Goal: Task Accomplishment & Management: Manage account settings

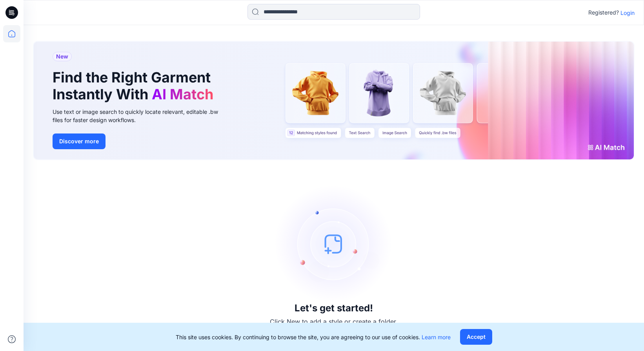
click at [626, 14] on p "Login" at bounding box center [627, 13] width 14 height 8
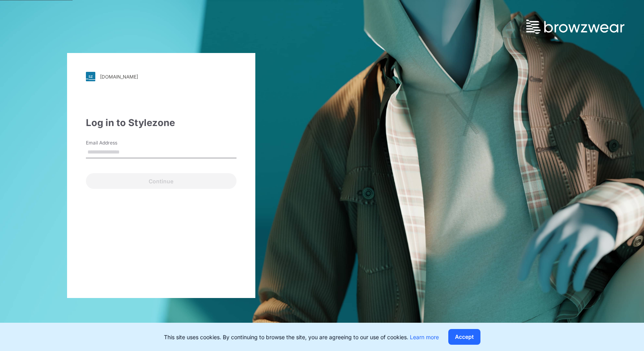
type input "**********"
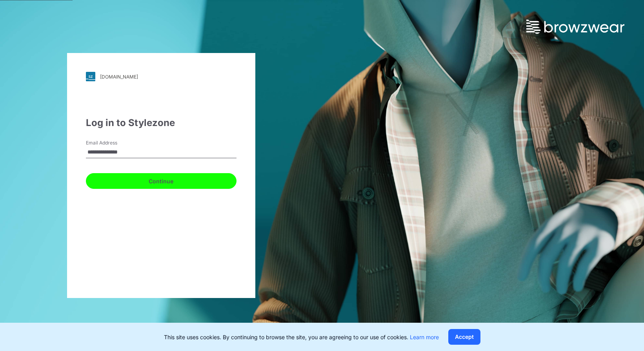
click at [144, 180] on button "Continue" at bounding box center [161, 181] width 151 height 16
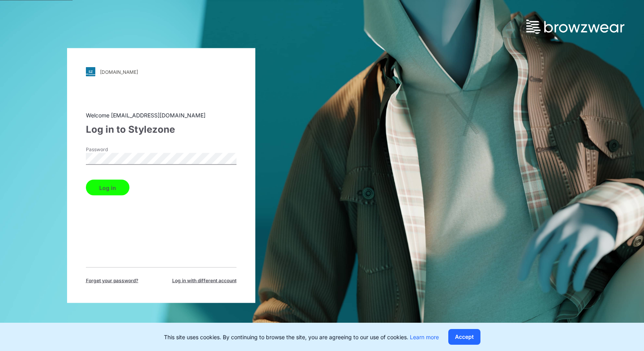
click at [111, 186] on button "Log in" at bounding box center [108, 188] width 44 height 16
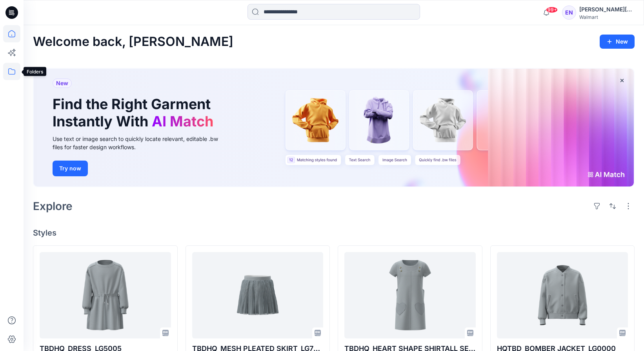
click at [15, 75] on icon at bounding box center [11, 71] width 17 height 17
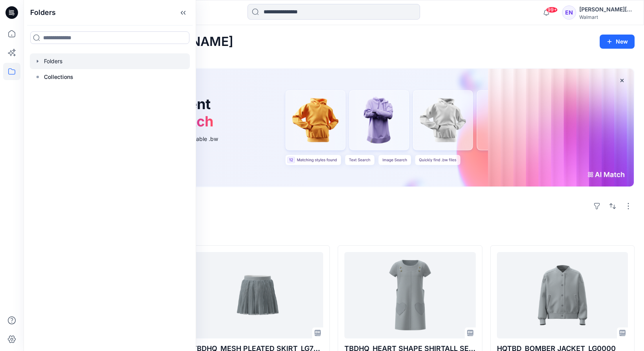
click at [74, 59] on div at bounding box center [110, 61] width 160 height 16
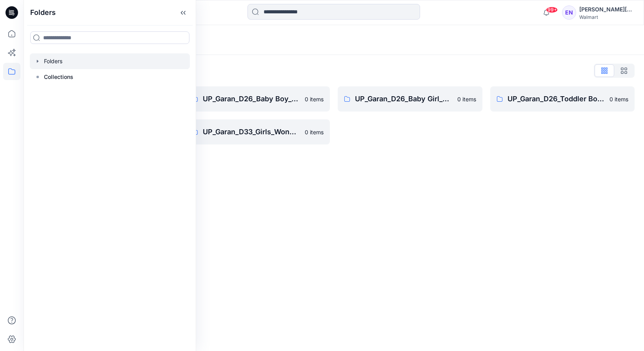
click at [370, 54] on div "Folders" at bounding box center [334, 40] width 620 height 30
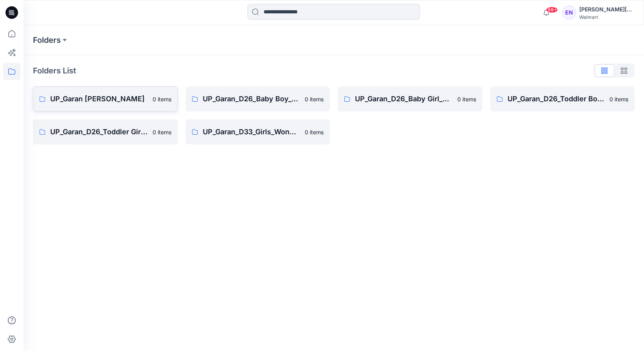
click at [141, 91] on link "UP_Garan Littles 0 items" at bounding box center [105, 98] width 145 height 25
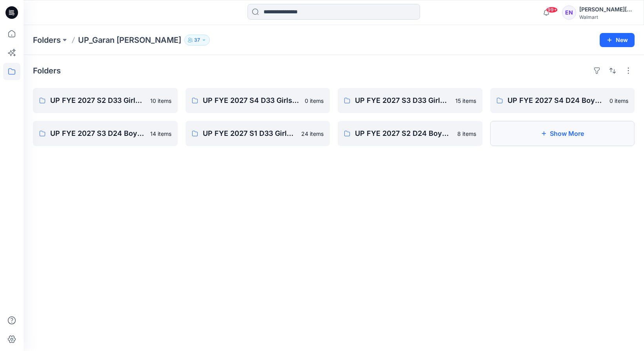
click at [570, 138] on button "Show More" at bounding box center [562, 133] width 145 height 25
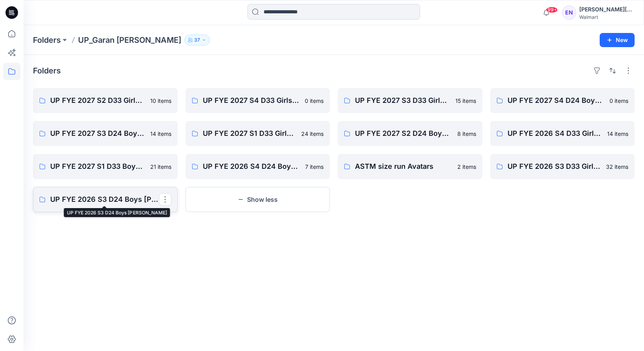
click at [125, 200] on p "UP FYE 2026 S3 D24 Boys Littles" at bounding box center [104, 199] width 109 height 11
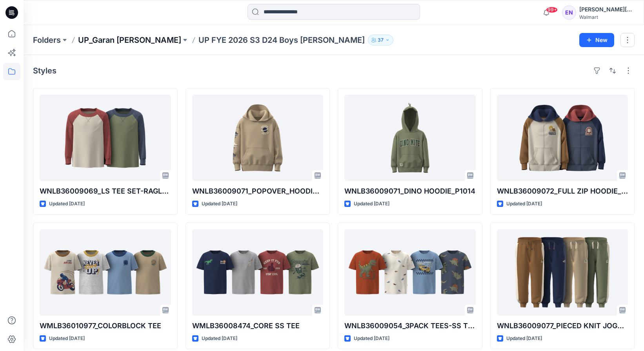
click at [127, 42] on p "UP_Garan [PERSON_NAME]" at bounding box center [129, 40] width 103 height 11
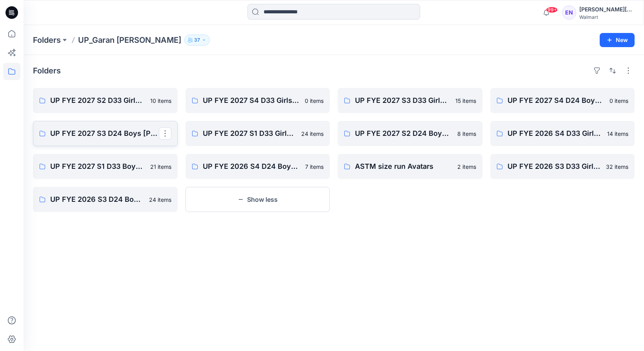
click at [118, 135] on p "UP FYE 2027 S3 D24 Boys [PERSON_NAME]" at bounding box center [104, 133] width 109 height 11
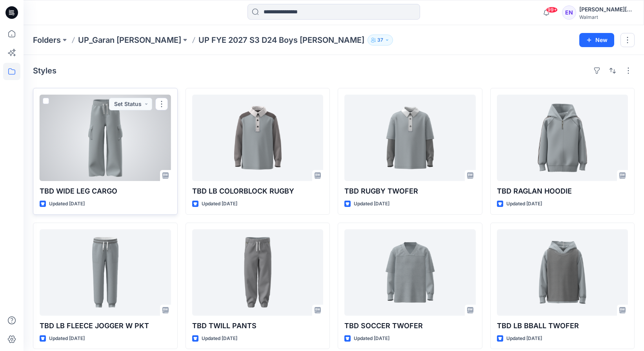
click at [108, 153] on div at bounding box center [105, 138] width 131 height 86
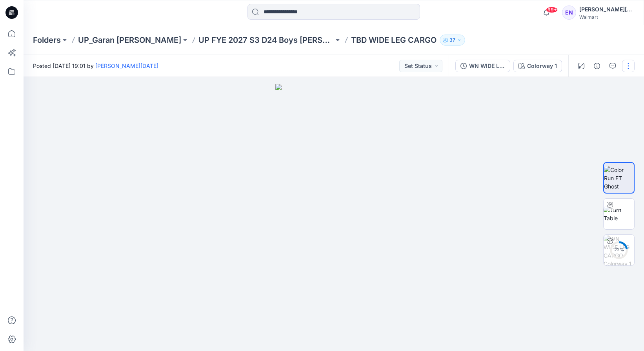
click at [630, 62] on button "button" at bounding box center [628, 66] width 13 height 13
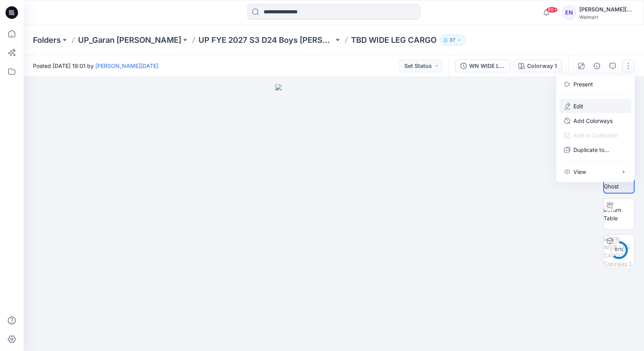
click at [602, 100] on button "Edit" at bounding box center [595, 106] width 72 height 15
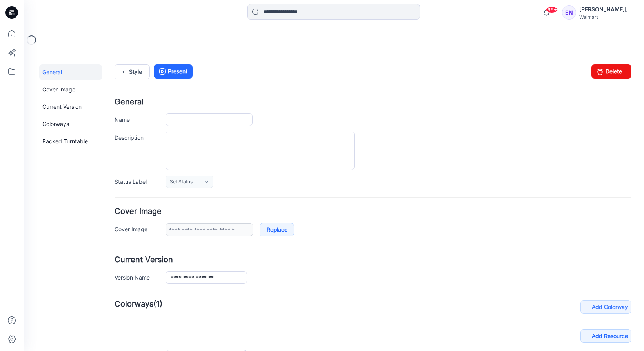
type input "**********"
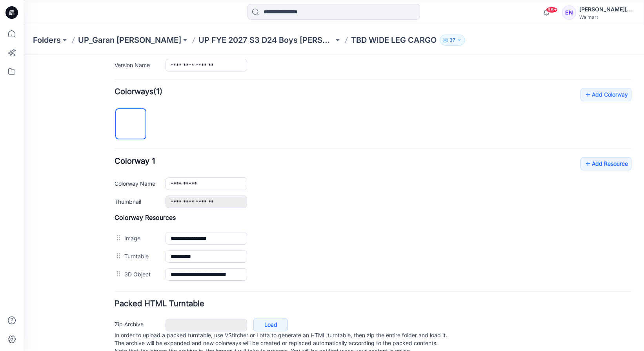
scroll to position [235, 0]
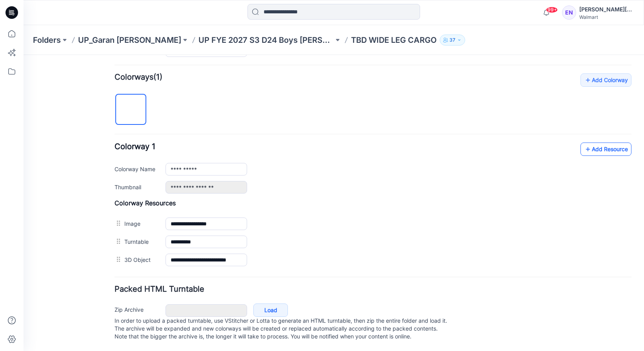
click at [614, 142] on link "Add Resource" at bounding box center [605, 148] width 51 height 13
click at [608, 142] on link "Add Resource" at bounding box center [605, 148] width 51 height 13
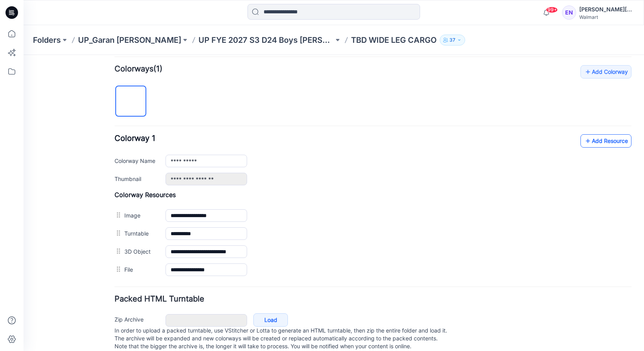
click at [598, 144] on link "Add Resource" at bounding box center [605, 140] width 51 height 13
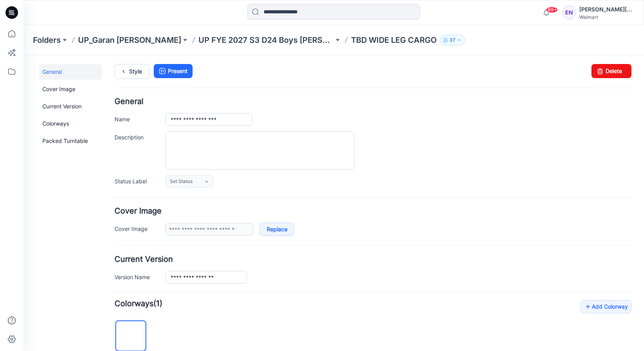
scroll to position [0, 0]
click at [236, 37] on p "UP FYE 2027 S3 D24 Boys [PERSON_NAME]" at bounding box center [265, 40] width 135 height 11
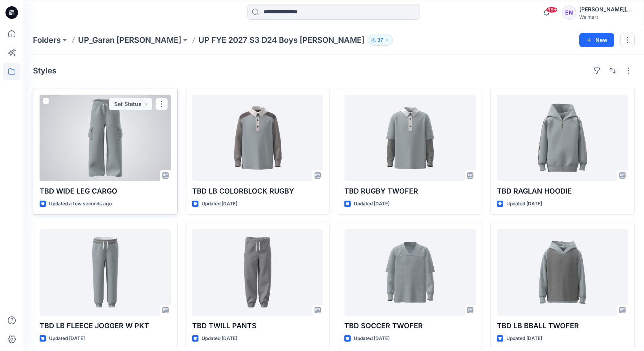
click at [106, 140] on div at bounding box center [105, 138] width 131 height 86
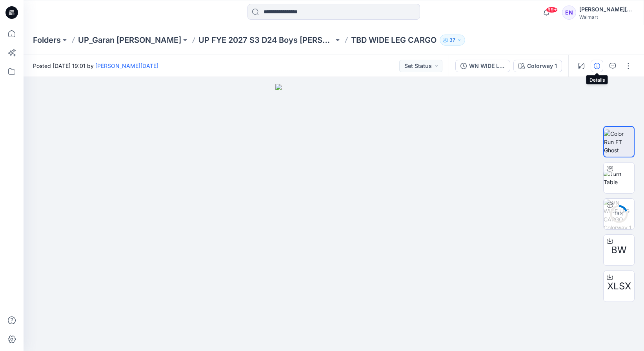
click at [600, 67] on button "button" at bounding box center [597, 66] width 13 height 13
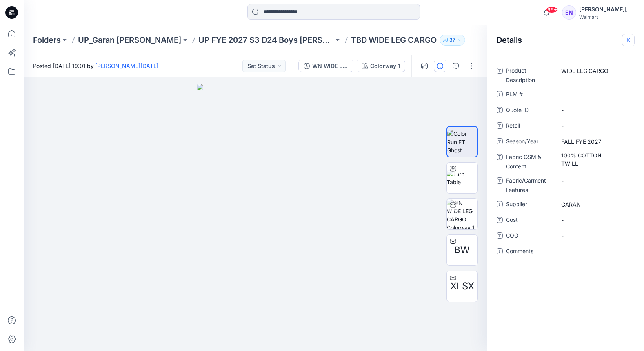
click at [628, 36] on button "button" at bounding box center [628, 40] width 13 height 13
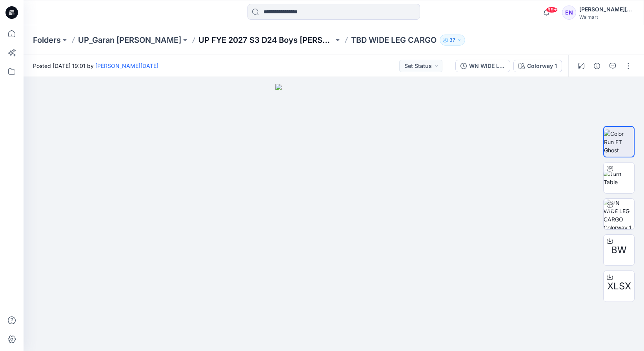
click at [202, 36] on p "UP FYE 2027 S3 D24 Boys [PERSON_NAME]" at bounding box center [265, 40] width 135 height 11
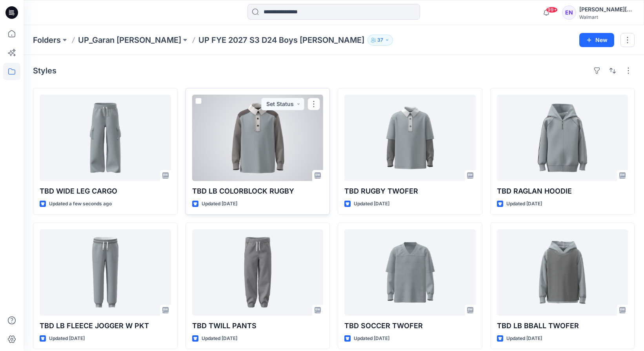
click at [264, 140] on div at bounding box center [257, 138] width 131 height 86
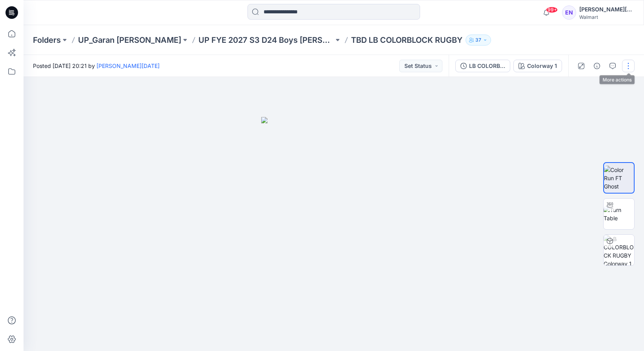
click at [629, 66] on button "button" at bounding box center [628, 66] width 13 height 13
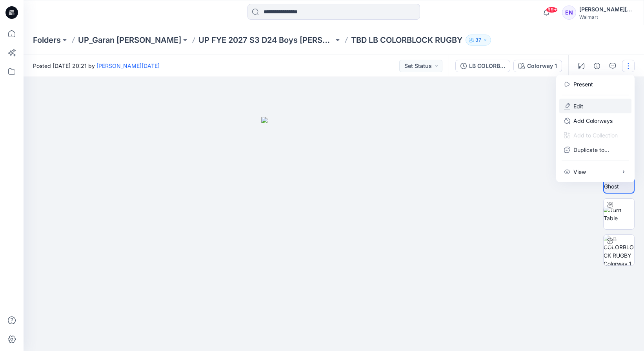
click at [603, 104] on button "Edit" at bounding box center [595, 106] width 72 height 15
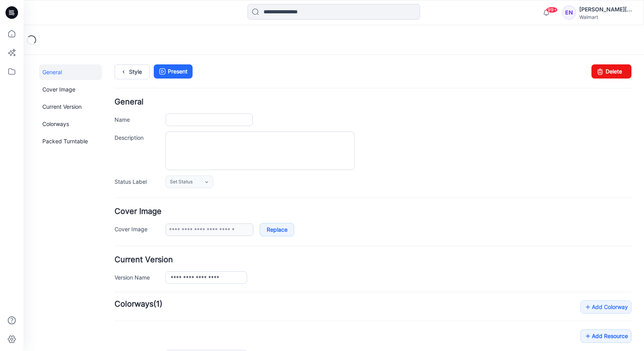
type input "**********"
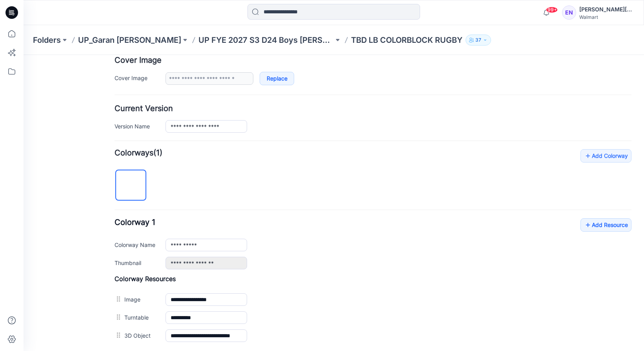
scroll to position [235, 0]
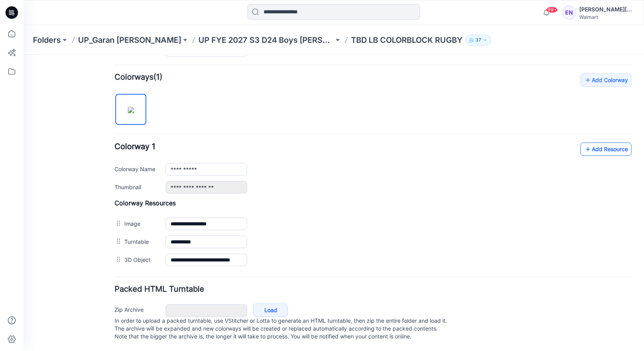
click at [600, 145] on link "Add Resource" at bounding box center [605, 148] width 51 height 13
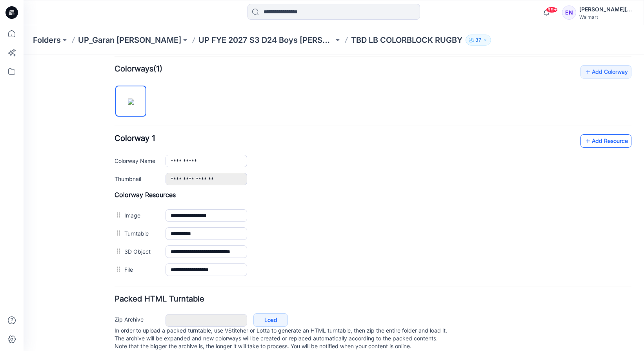
click at [613, 136] on link "Add Resource" at bounding box center [605, 140] width 51 height 13
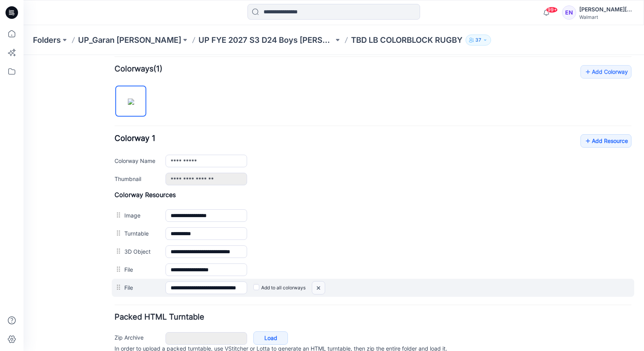
click at [317, 287] on img at bounding box center [318, 287] width 13 height 13
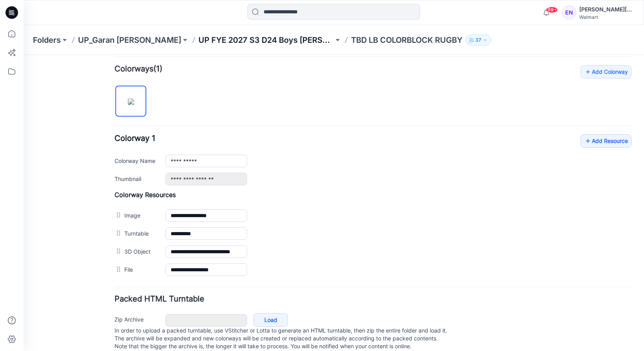
click at [257, 38] on p "UP FYE 2027 S3 D24 Boys [PERSON_NAME]" at bounding box center [265, 40] width 135 height 11
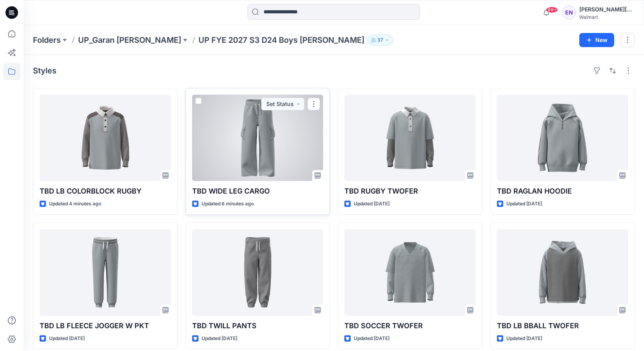
click at [289, 149] on div at bounding box center [257, 138] width 131 height 86
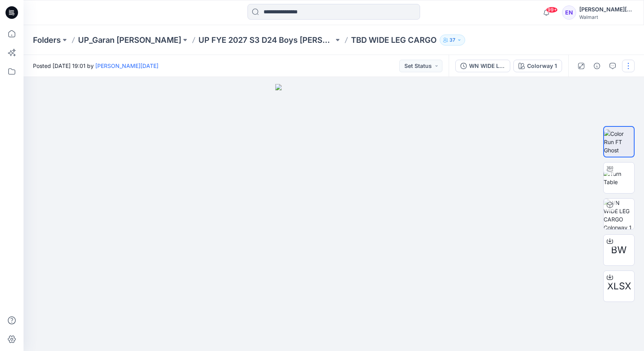
click at [626, 67] on button "button" at bounding box center [628, 66] width 13 height 13
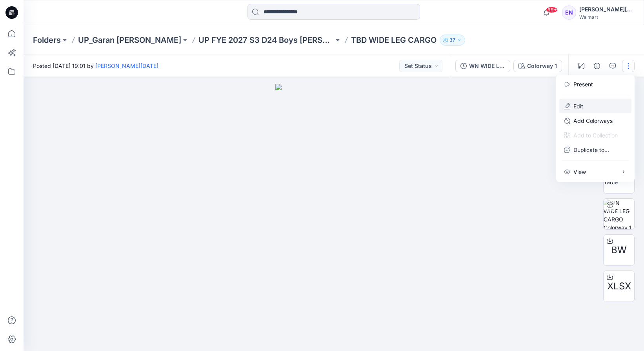
click at [599, 105] on button "Edit" at bounding box center [595, 106] width 72 height 15
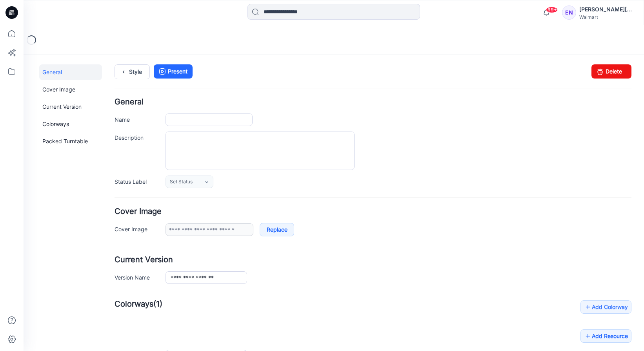
type input "**********"
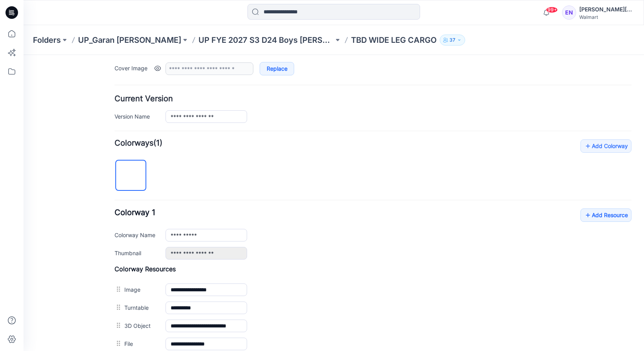
scroll to position [271, 0]
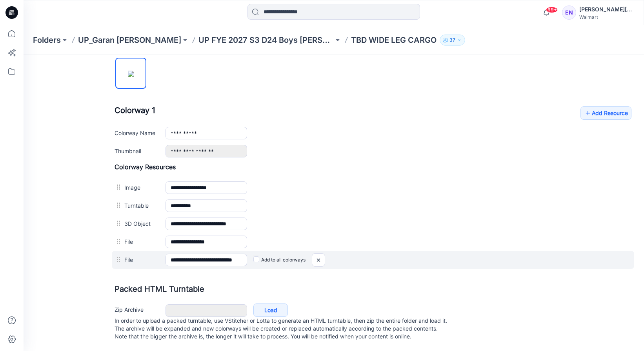
click at [137, 255] on label "File" at bounding box center [140, 259] width 33 height 9
click at [166, 253] on input "**********" at bounding box center [207, 259] width 82 height 13
click at [317, 253] on img at bounding box center [318, 259] width 13 height 13
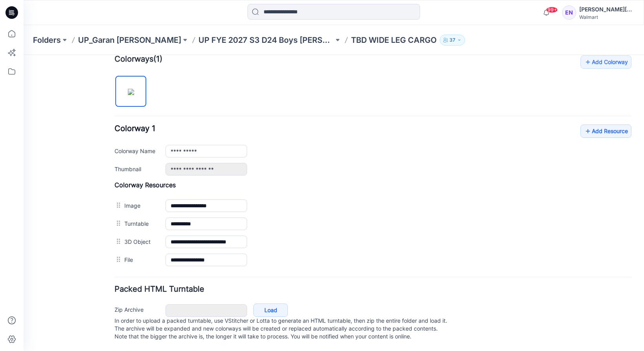
scroll to position [253, 0]
click at [613, 126] on link "Add Resource" at bounding box center [605, 130] width 51 height 13
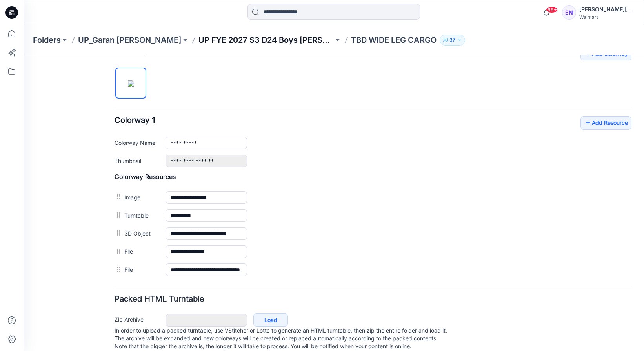
click at [198, 39] on p "UP FYE 2027 S3 D24 Boys [PERSON_NAME]" at bounding box center [265, 40] width 135 height 11
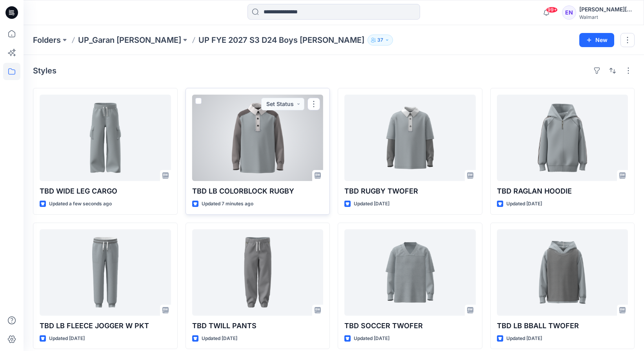
click at [222, 140] on div at bounding box center [257, 138] width 131 height 86
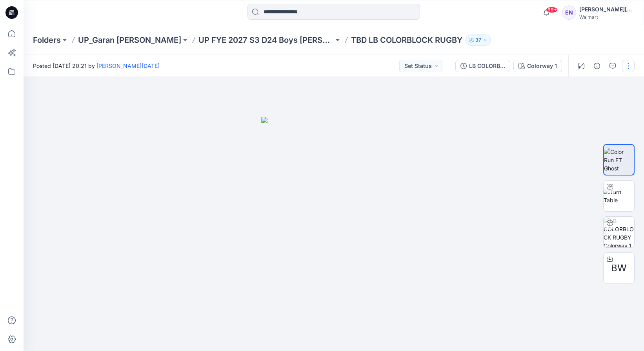
click at [627, 69] on button "button" at bounding box center [628, 66] width 13 height 13
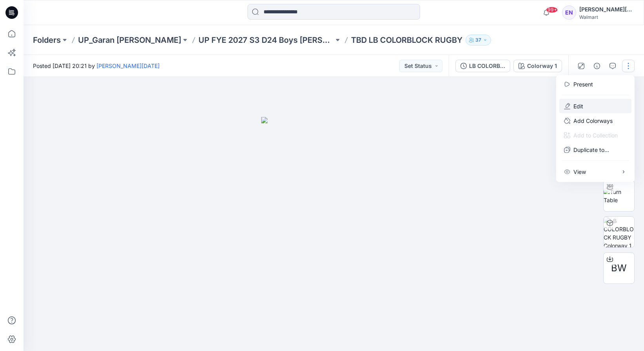
click at [599, 102] on button "Edit" at bounding box center [595, 106] width 72 height 15
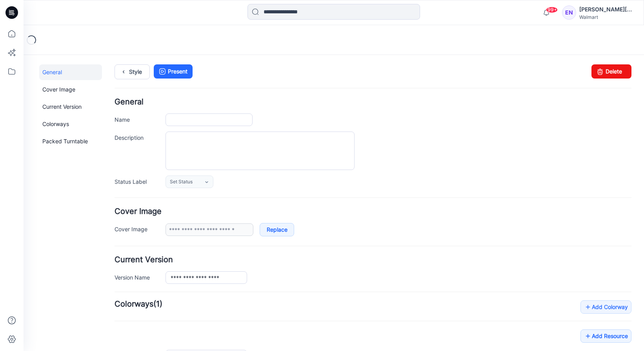
type input "**********"
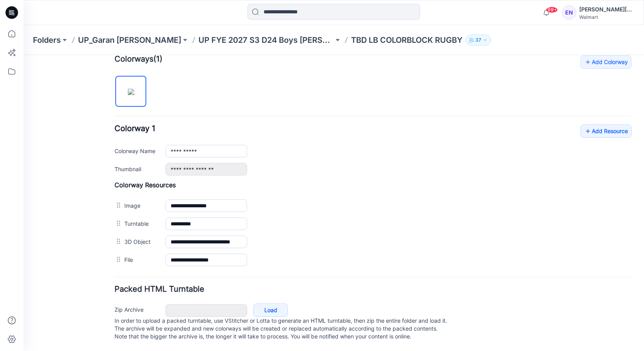
scroll to position [253, 0]
click at [594, 135] on div "**********" at bounding box center [373, 149] width 517 height 51
click at [597, 125] on link "Add Resource" at bounding box center [605, 130] width 51 height 13
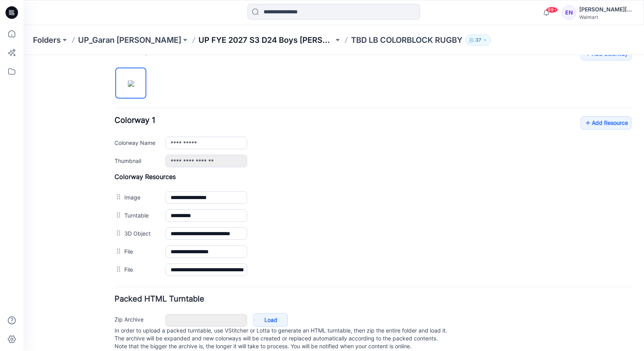
click at [248, 39] on p "UP FYE 2027 S3 D24 Boys [PERSON_NAME]" at bounding box center [265, 40] width 135 height 11
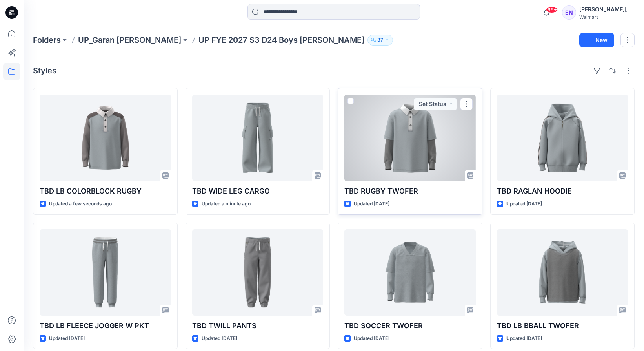
click at [417, 161] on div at bounding box center [409, 138] width 131 height 86
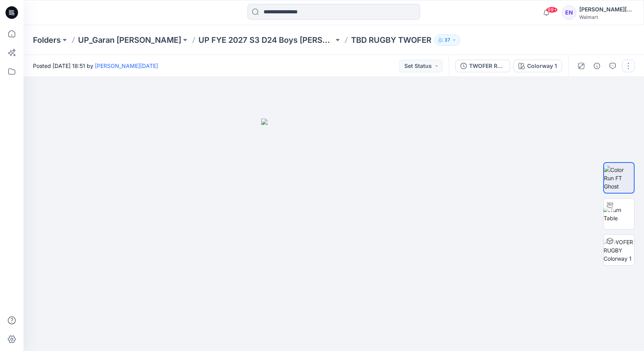
click at [631, 65] on button "button" at bounding box center [628, 66] width 13 height 13
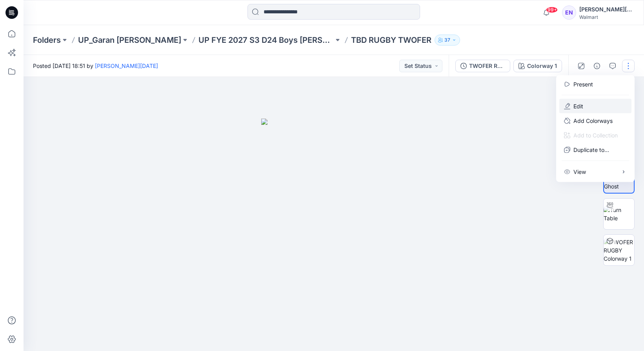
click at [598, 110] on button "Edit" at bounding box center [595, 106] width 72 height 15
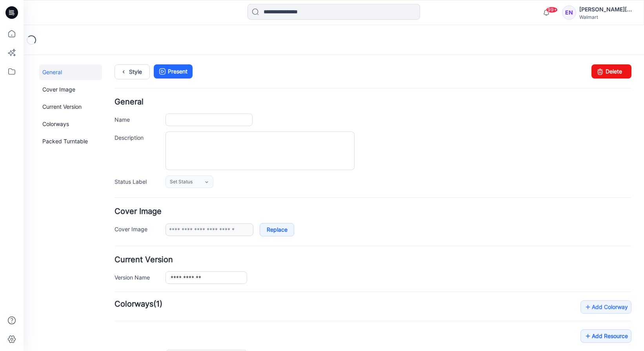
type input "**********"
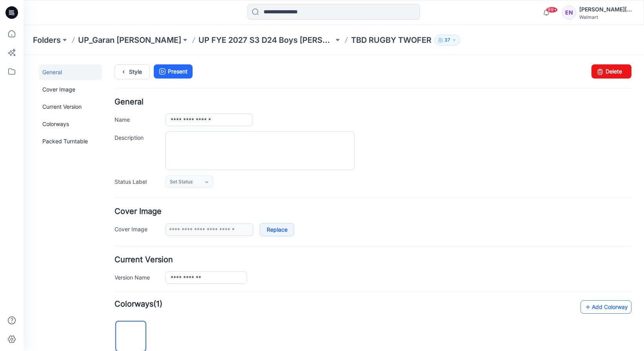
click at [596, 302] on link "Add Colorway" at bounding box center [605, 306] width 51 height 13
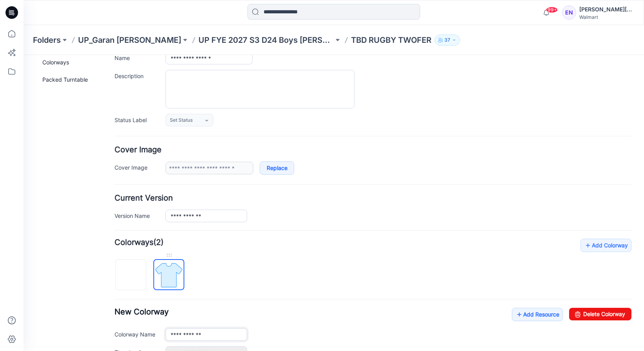
scroll to position [70, 0]
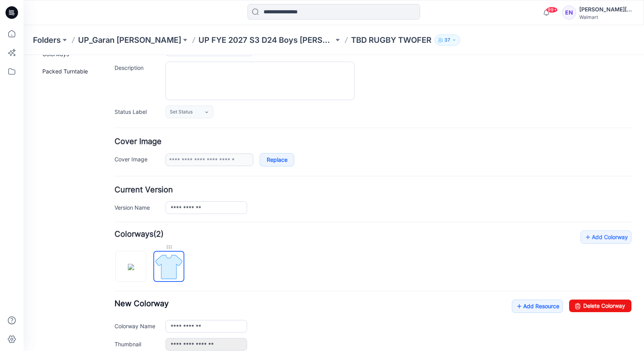
click at [171, 249] on div at bounding box center [168, 247] width 31 height 8
click at [170, 247] on div at bounding box center [168, 247] width 31 height 8
click at [167, 247] on div at bounding box center [168, 247] width 31 height 8
click at [168, 247] on div at bounding box center [168, 247] width 31 height 8
click at [168, 266] on img at bounding box center [168, 266] width 29 height 29
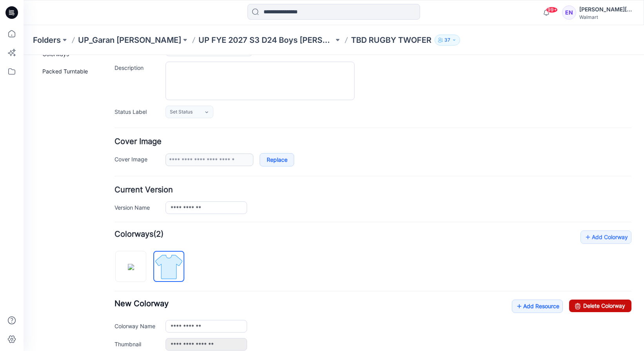
click at [613, 302] on link "Delete Colorway" at bounding box center [600, 305] width 62 height 13
type input "**********"
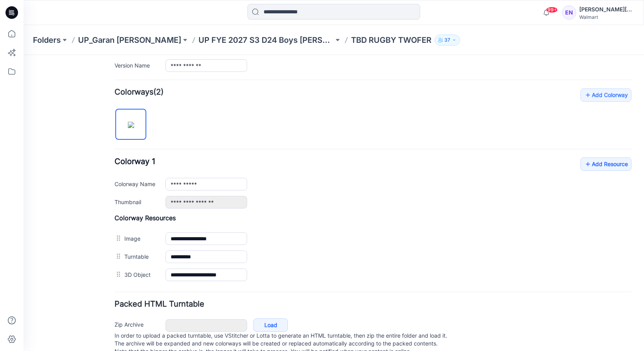
scroll to position [226, 0]
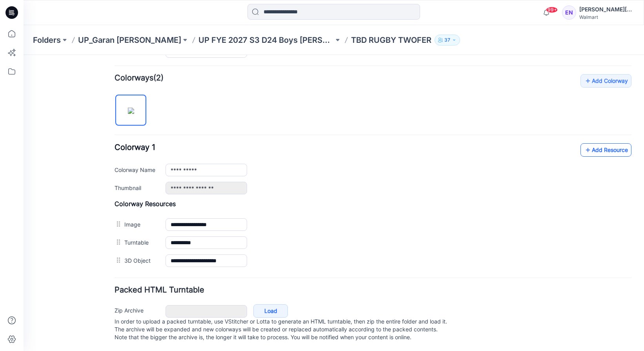
click at [595, 155] on link "Add Resource" at bounding box center [605, 149] width 51 height 13
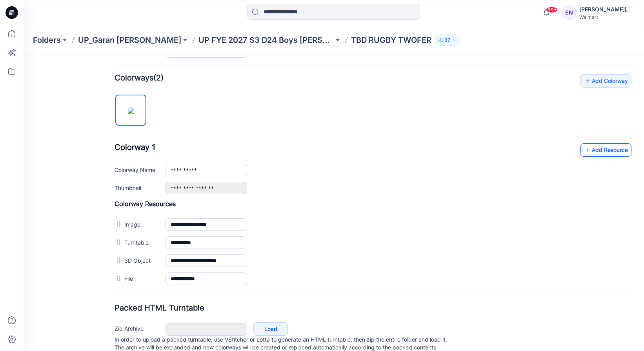
click at [594, 151] on link "Add Resource" at bounding box center [605, 149] width 51 height 13
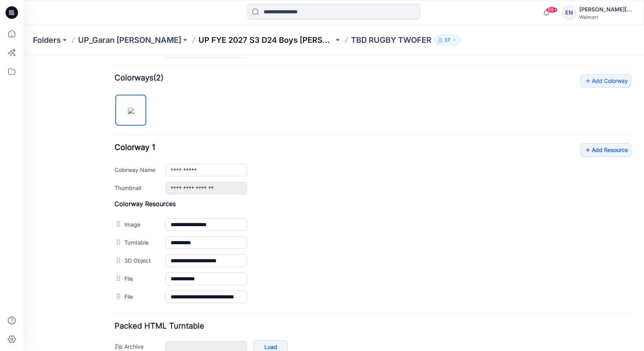
click at [249, 44] on p "UP FYE 2027 S3 D24 Boys [PERSON_NAME]" at bounding box center [265, 40] width 135 height 11
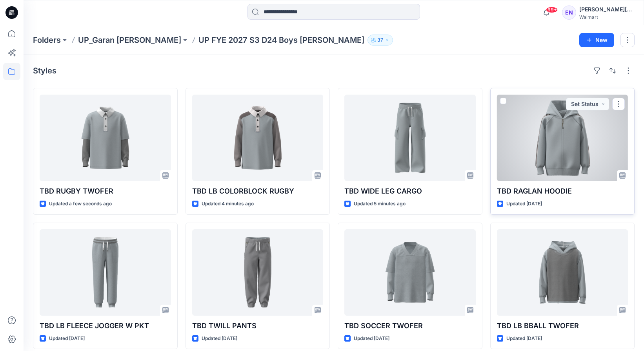
click at [559, 134] on div at bounding box center [562, 138] width 131 height 86
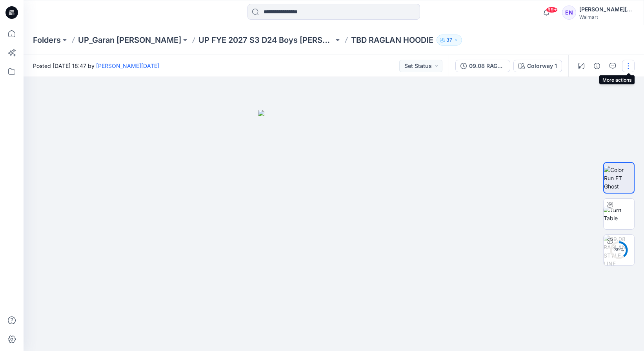
click at [629, 68] on button "button" at bounding box center [628, 66] width 13 height 13
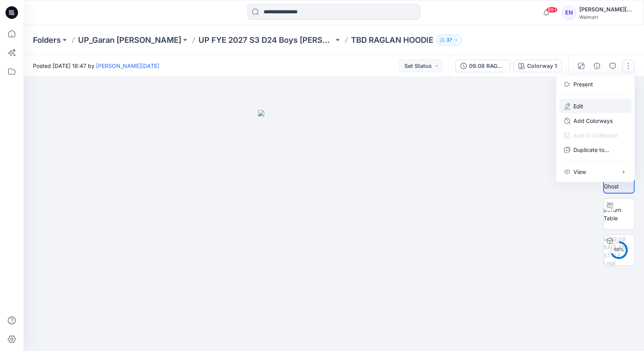
click at [584, 102] on button "Edit" at bounding box center [595, 106] width 72 height 15
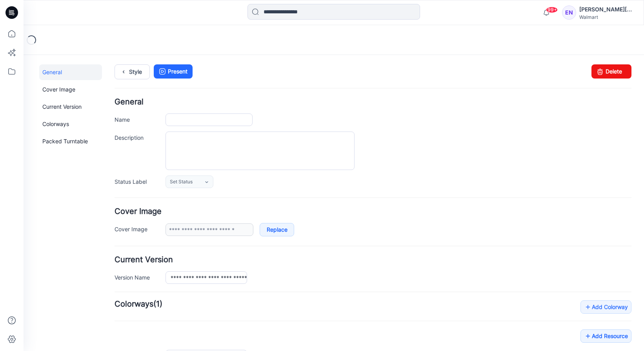
type input "**********"
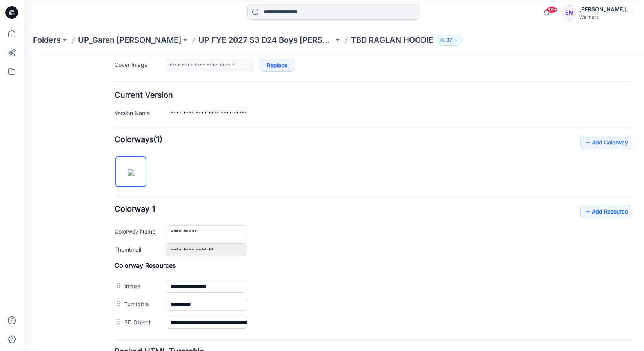
scroll to position [165, 0]
click at [619, 205] on link "Add Resource" at bounding box center [605, 210] width 51 height 13
click at [605, 208] on link "Add Resource" at bounding box center [605, 210] width 51 height 13
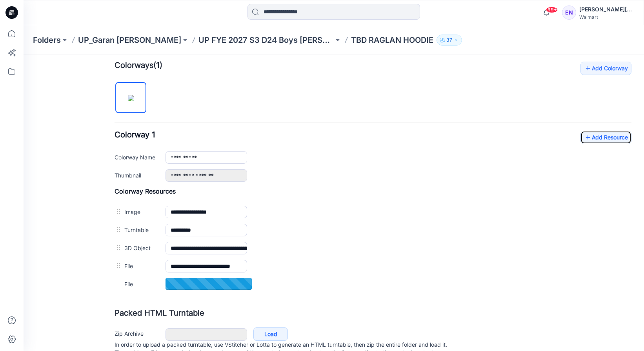
scroll to position [271, 0]
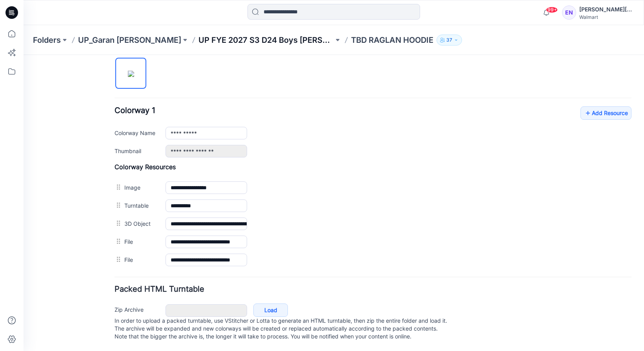
click at [258, 39] on p "UP FYE 2027 S3 D24 Boys [PERSON_NAME]" at bounding box center [265, 40] width 135 height 11
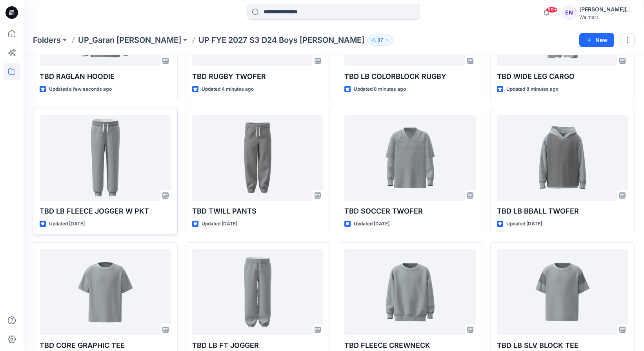
scroll to position [111, 0]
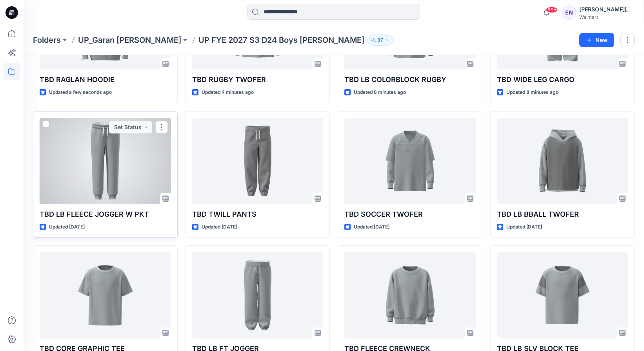
click at [111, 176] on div at bounding box center [105, 161] width 131 height 86
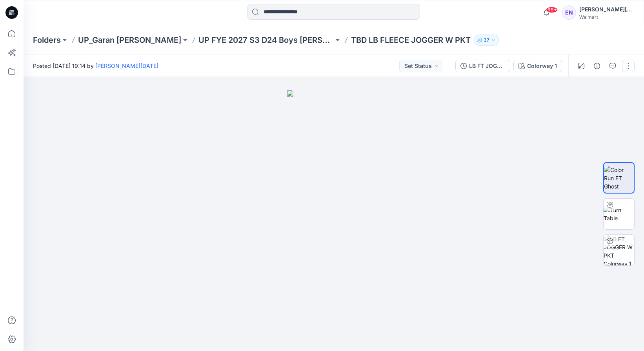
click at [626, 66] on button "button" at bounding box center [628, 66] width 13 height 13
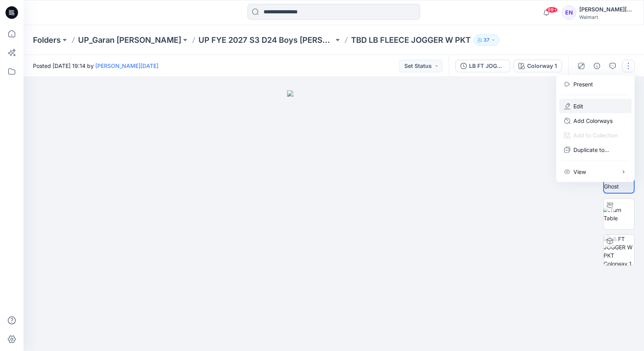
click at [591, 103] on button "Edit" at bounding box center [595, 106] width 72 height 15
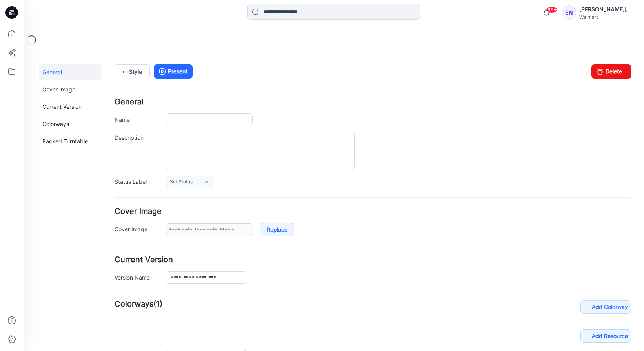
type input "**********"
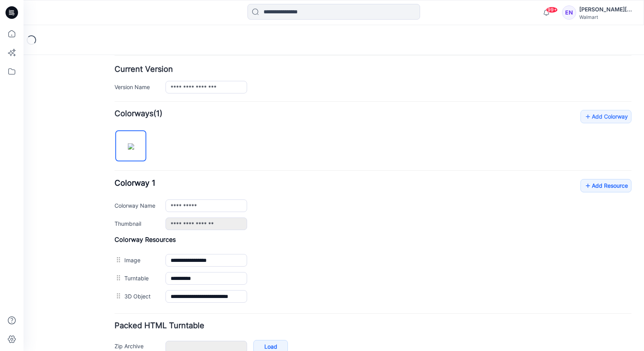
scroll to position [235, 0]
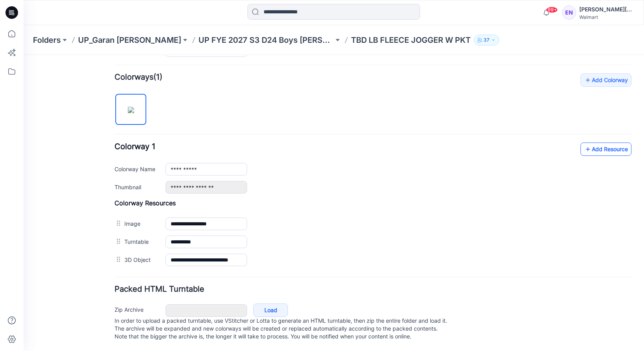
click at [605, 142] on link "Add Resource" at bounding box center [605, 148] width 51 height 13
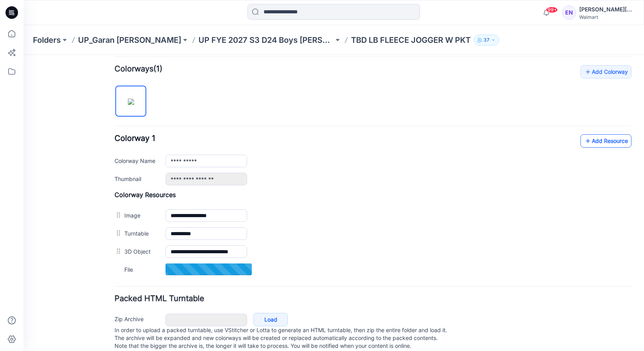
click at [601, 139] on link "Add Resource" at bounding box center [605, 140] width 51 height 13
click at [618, 135] on link "Add Resource" at bounding box center [605, 140] width 51 height 13
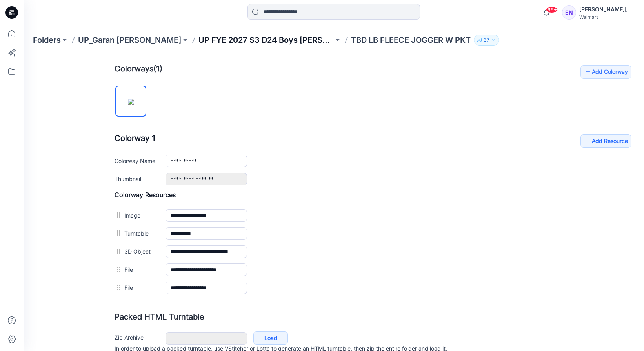
click at [269, 44] on p "UP FYE 2027 S3 D24 Boys [PERSON_NAME]" at bounding box center [265, 40] width 135 height 11
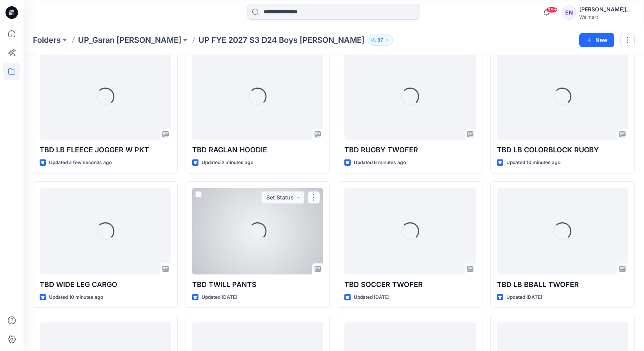
scroll to position [44, 0]
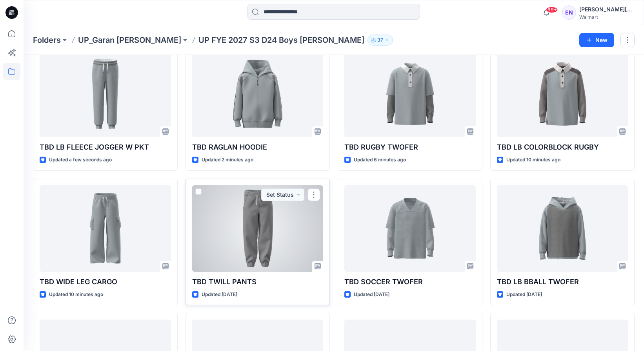
click at [255, 251] on div at bounding box center [257, 228] width 131 height 86
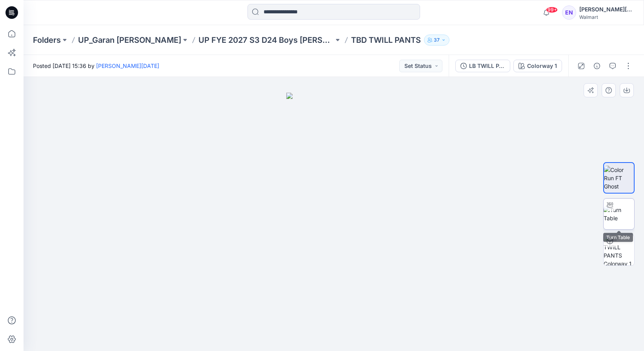
click at [612, 215] on img at bounding box center [619, 214] width 31 height 16
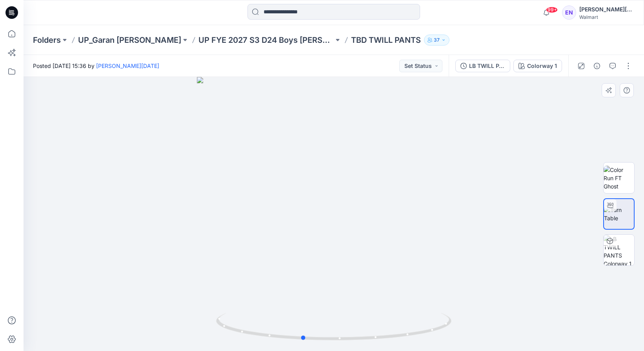
drag, startPoint x: 335, startPoint y: 340, endPoint x: 538, endPoint y: 213, distance: 239.8
click at [538, 213] on div at bounding box center [334, 214] width 620 height 274
click at [632, 68] on button "button" at bounding box center [628, 66] width 13 height 13
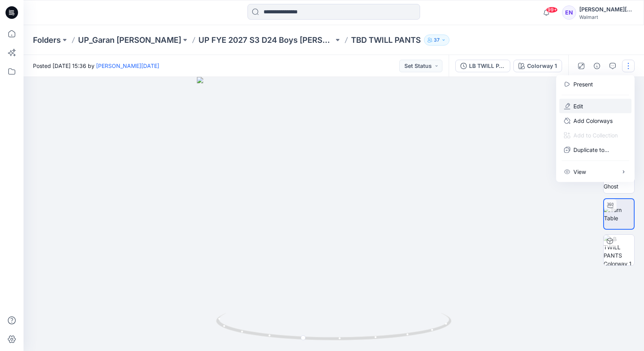
click at [592, 108] on button "Edit" at bounding box center [595, 106] width 72 height 15
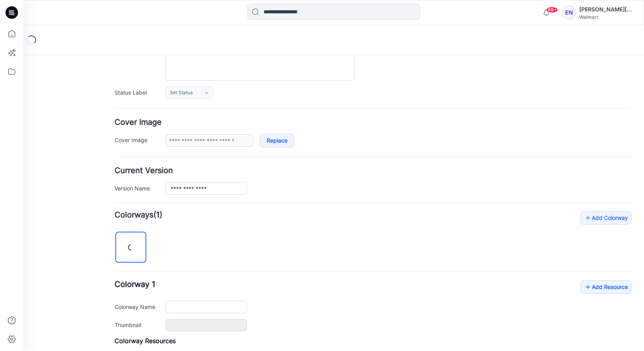
type input "**********"
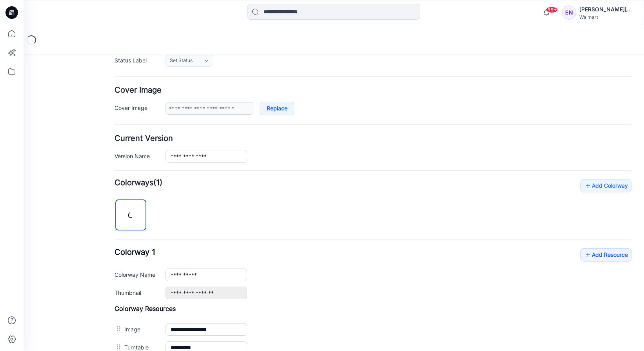
scroll to position [122, 0]
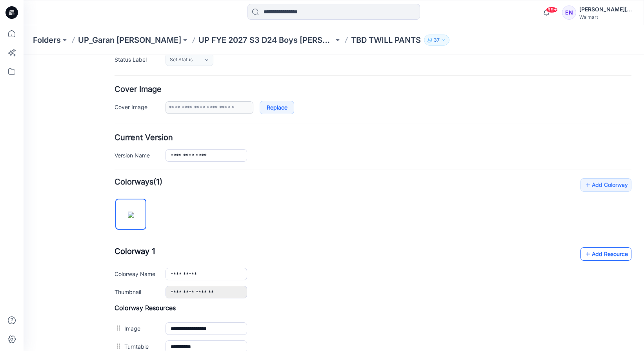
click at [586, 255] on icon at bounding box center [588, 253] width 8 height 13
click at [599, 254] on link "Add Resource" at bounding box center [605, 253] width 51 height 13
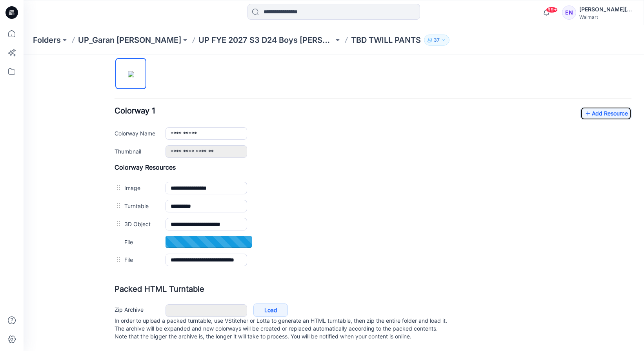
scroll to position [271, 0]
click at [266, 34] on div "Folders UP_Garan [PERSON_NAME] UP [PERSON_NAME] 2027 S3 D24 Boys [PERSON_NAME] …" at bounding box center [334, 40] width 620 height 30
click at [266, 38] on p "UP FYE 2027 S3 D24 Boys [PERSON_NAME]" at bounding box center [265, 40] width 135 height 11
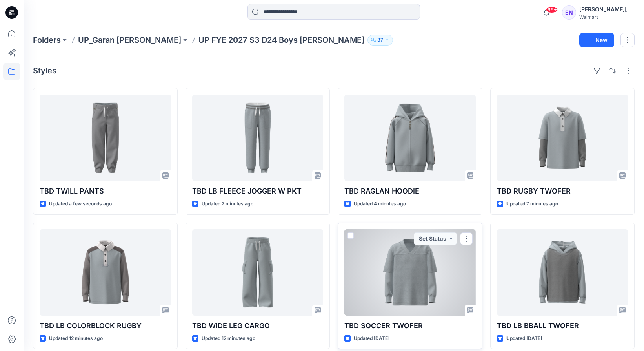
click at [429, 260] on div at bounding box center [409, 272] width 131 height 86
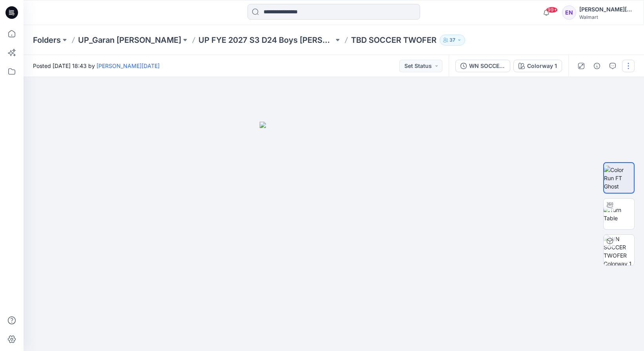
click at [632, 62] on button "button" at bounding box center [628, 66] width 13 height 13
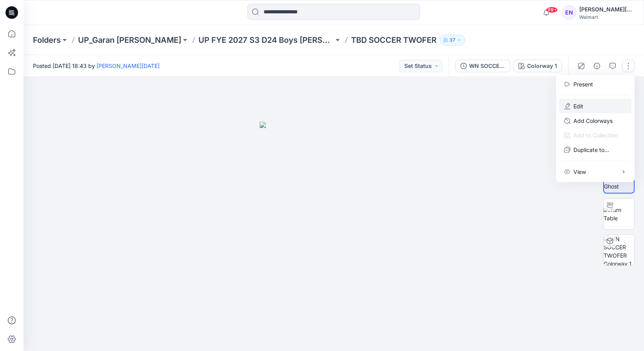
click at [580, 106] on p "Edit" at bounding box center [578, 106] width 10 height 8
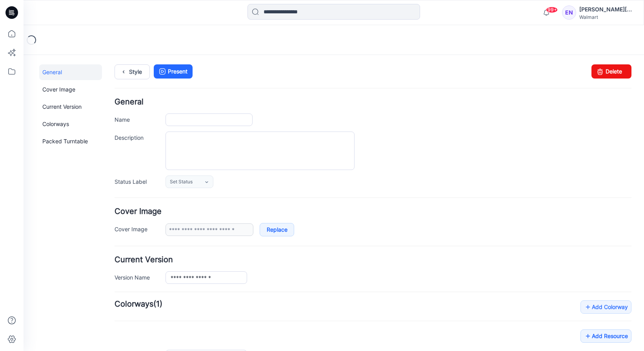
type input "**********"
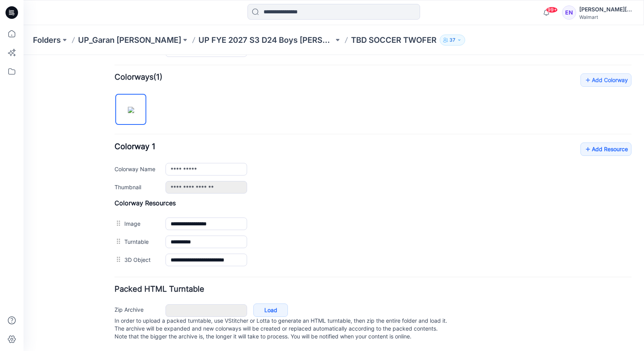
scroll to position [235, 0]
click at [605, 142] on link "Add Resource" at bounding box center [605, 148] width 51 height 13
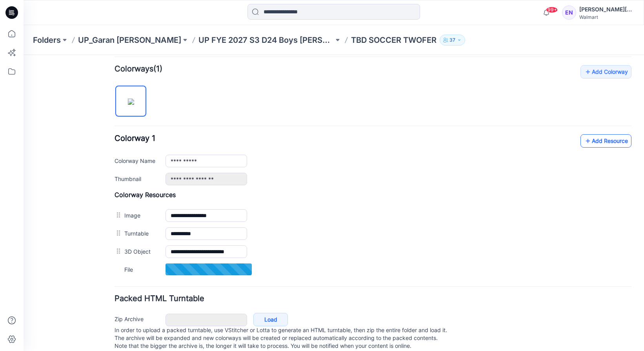
click at [611, 138] on link "Add Resource" at bounding box center [605, 140] width 51 height 13
click at [592, 146] on link "Add Resource" at bounding box center [605, 140] width 51 height 13
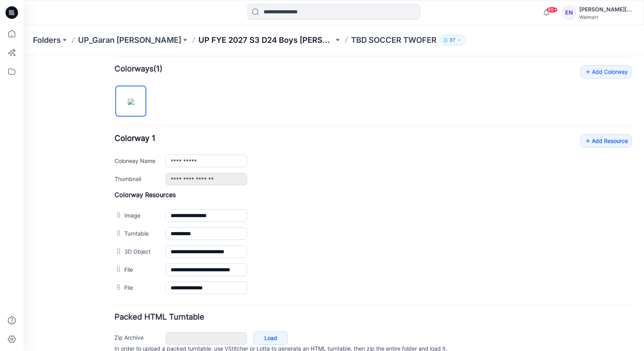
click at [251, 36] on p "UP FYE 2027 S3 D24 Boys [PERSON_NAME]" at bounding box center [265, 40] width 135 height 11
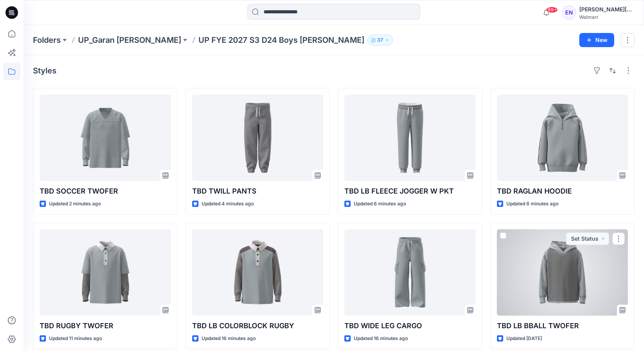
click at [553, 278] on div at bounding box center [562, 272] width 131 height 86
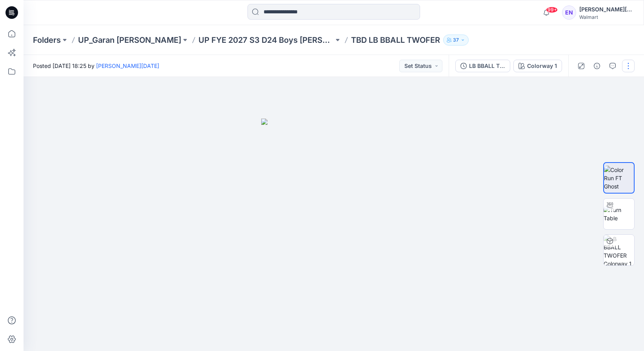
click at [629, 69] on button "button" at bounding box center [628, 66] width 13 height 13
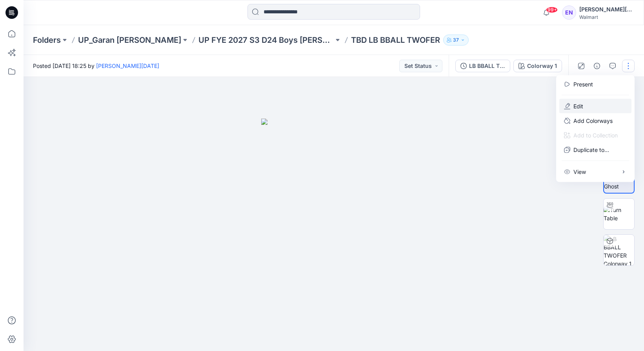
click at [595, 106] on button "Edit" at bounding box center [595, 106] width 72 height 15
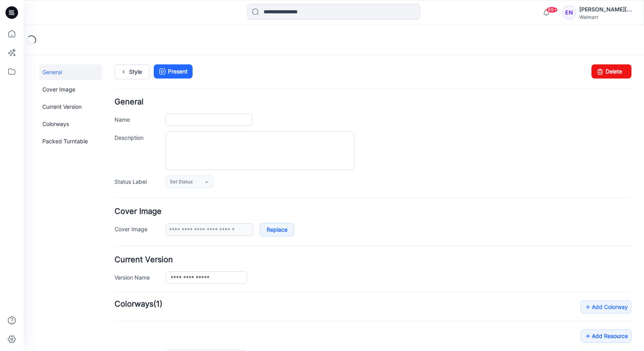
type input "**********"
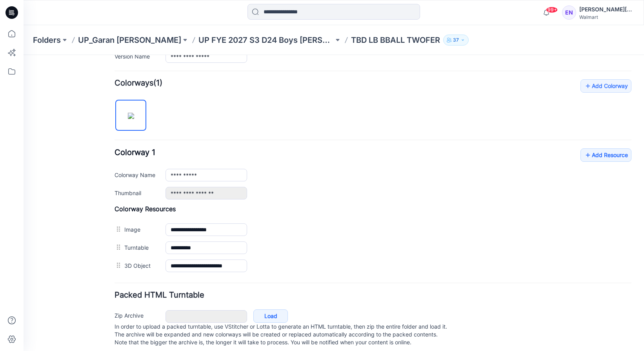
scroll to position [235, 0]
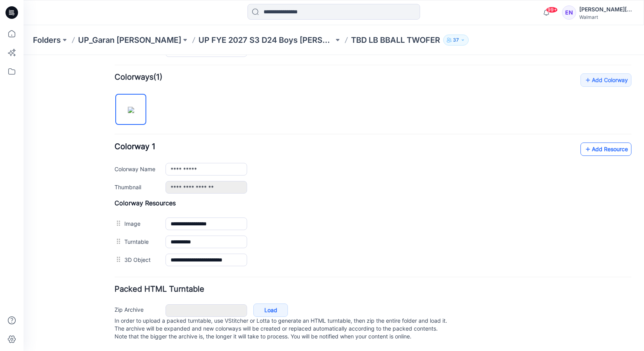
click at [590, 143] on icon at bounding box center [588, 149] width 8 height 13
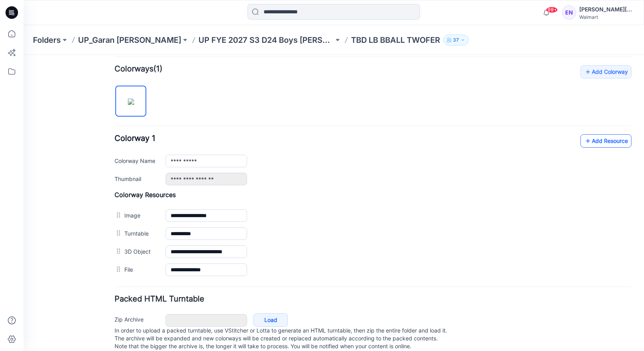
click at [604, 141] on link "Add Resource" at bounding box center [605, 140] width 51 height 13
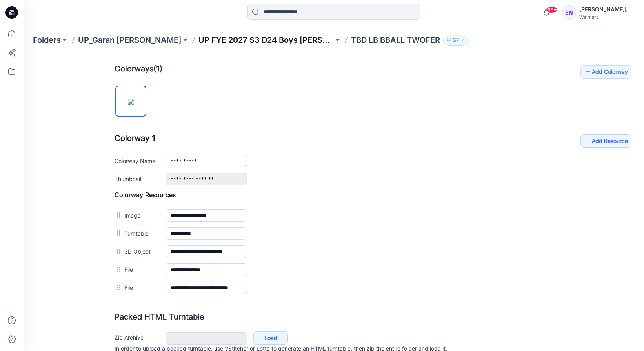
click at [246, 38] on p "UP FYE 2027 S3 D24 Boys [PERSON_NAME]" at bounding box center [265, 40] width 135 height 11
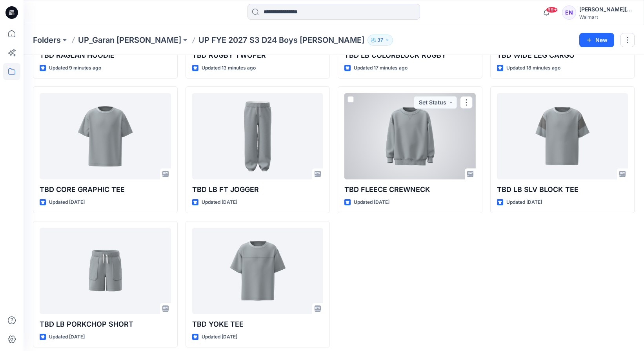
scroll to position [276, 0]
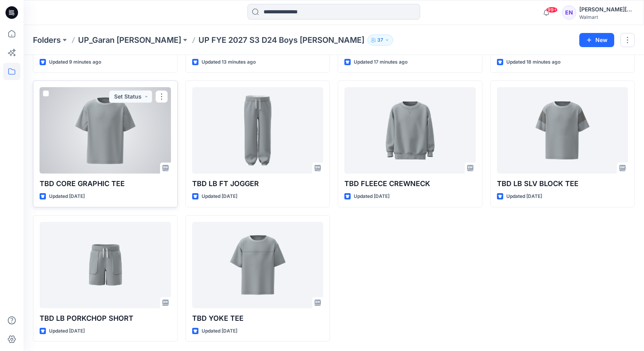
click at [96, 163] on div at bounding box center [105, 130] width 131 height 86
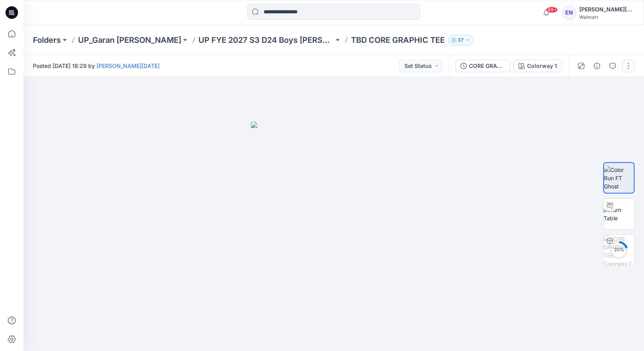
click at [631, 66] on button "button" at bounding box center [628, 66] width 13 height 13
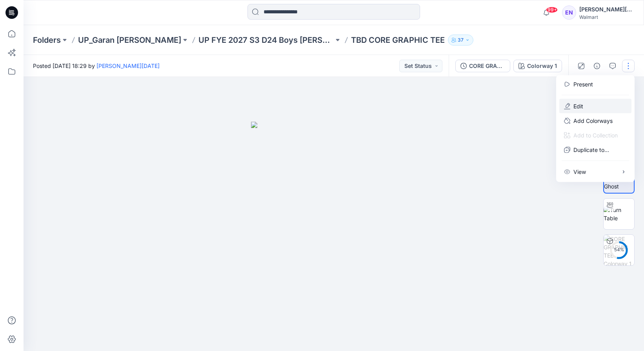
click at [600, 104] on button "Edit" at bounding box center [595, 106] width 72 height 15
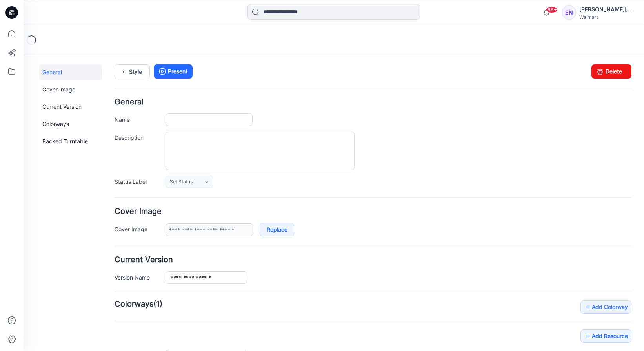
type input "**********"
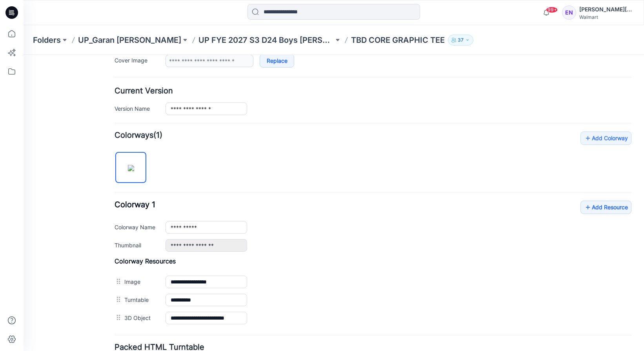
scroll to position [182, 0]
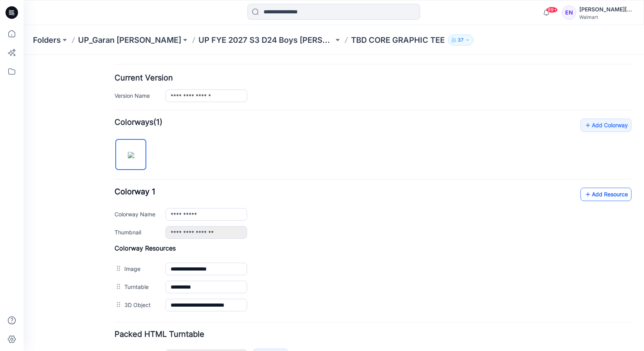
click at [598, 193] on link "Add Resource" at bounding box center [605, 193] width 51 height 13
click at [610, 191] on link "Add Resource" at bounding box center [605, 193] width 51 height 13
click at [213, 38] on p "UP FYE 2027 S3 D24 Boys [PERSON_NAME]" at bounding box center [265, 40] width 135 height 11
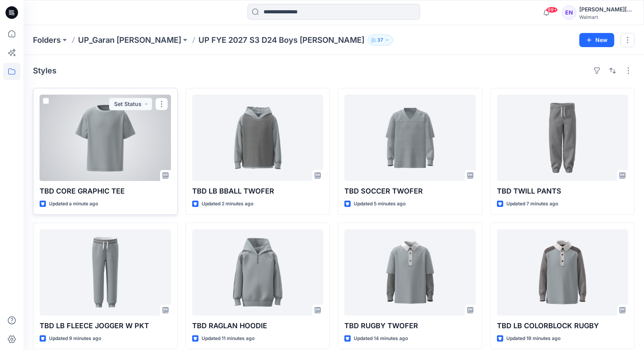
click at [125, 135] on div at bounding box center [105, 138] width 131 height 86
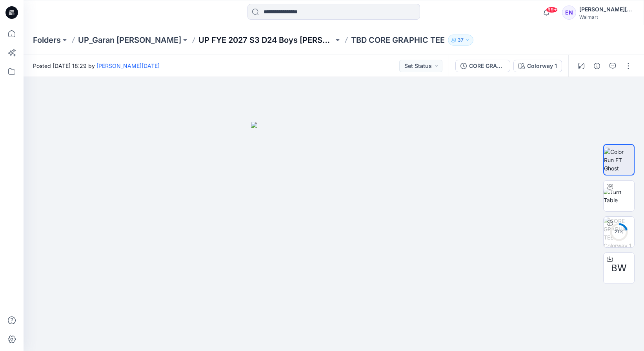
click at [241, 35] on p "UP FYE 2027 S3 D24 Boys [PERSON_NAME]" at bounding box center [265, 40] width 135 height 11
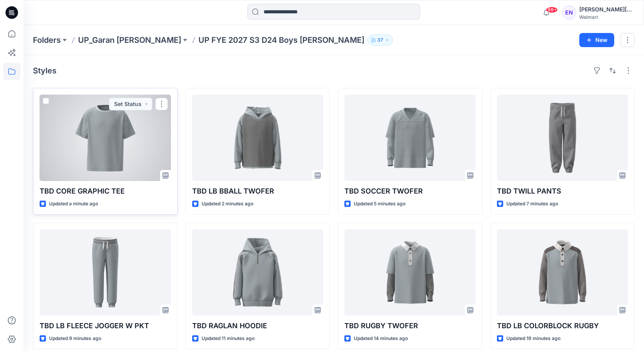
click at [95, 114] on div at bounding box center [105, 138] width 131 height 86
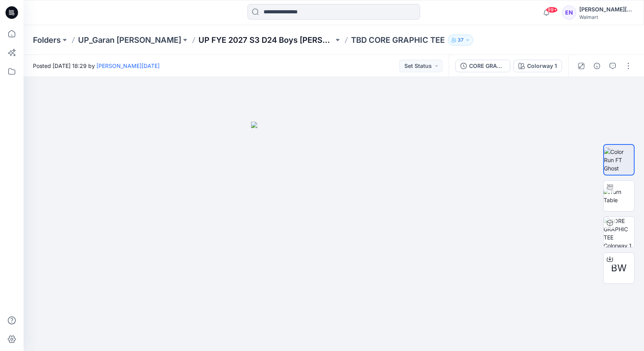
click at [198, 37] on p "UP FYE 2027 S3 D24 Boys [PERSON_NAME]" at bounding box center [265, 40] width 135 height 11
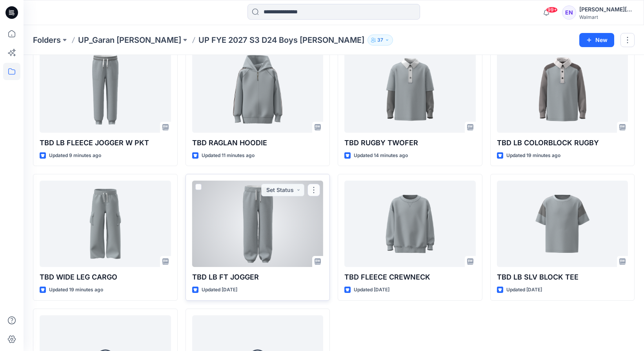
scroll to position [184, 0]
click at [286, 236] on div at bounding box center [257, 223] width 131 height 86
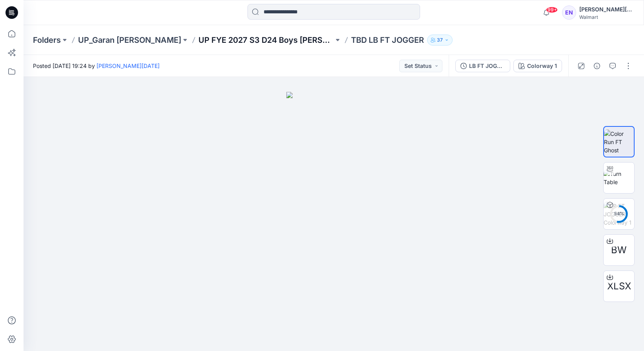
click at [251, 38] on p "UP FYE 2027 S3 D24 Boys [PERSON_NAME]" at bounding box center [265, 40] width 135 height 11
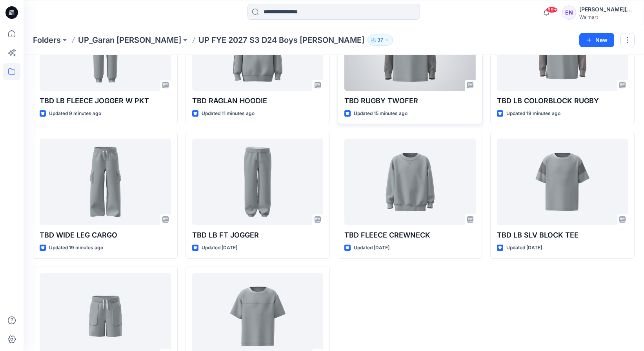
scroll to position [228, 0]
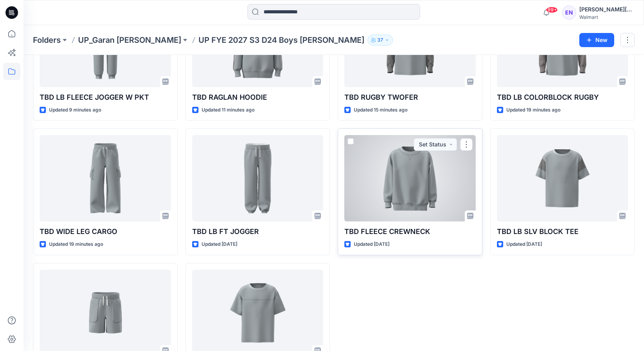
click at [414, 200] on div at bounding box center [409, 178] width 131 height 86
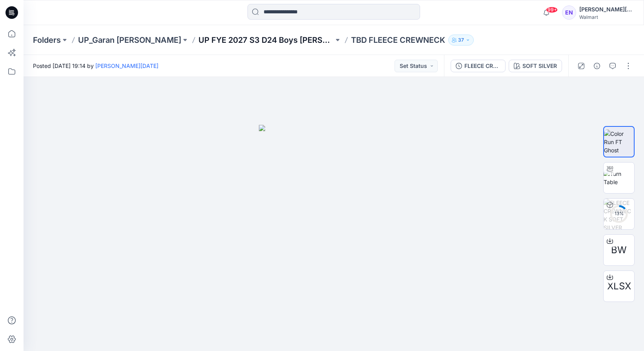
click at [206, 40] on p "UP FYE 2027 S3 D24 Boys [PERSON_NAME]" at bounding box center [265, 40] width 135 height 11
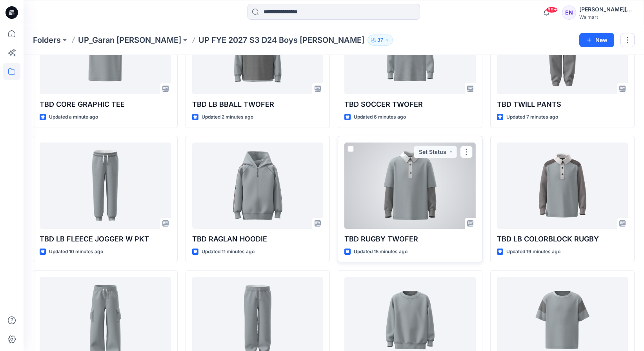
scroll to position [276, 0]
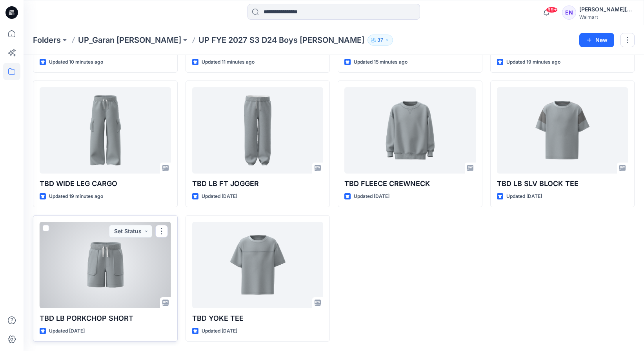
click at [168, 269] on div at bounding box center [105, 265] width 131 height 86
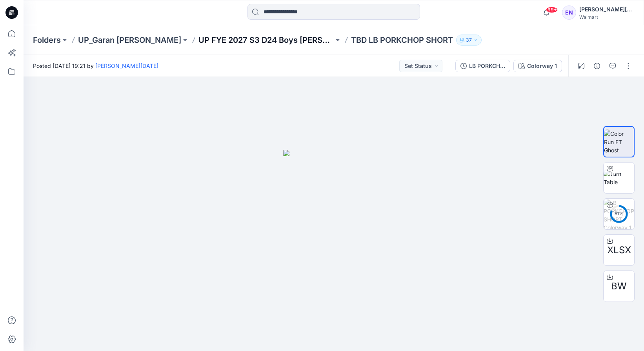
click at [198, 40] on p "UP FYE 2027 S3 D24 Boys [PERSON_NAME]" at bounding box center [265, 40] width 135 height 11
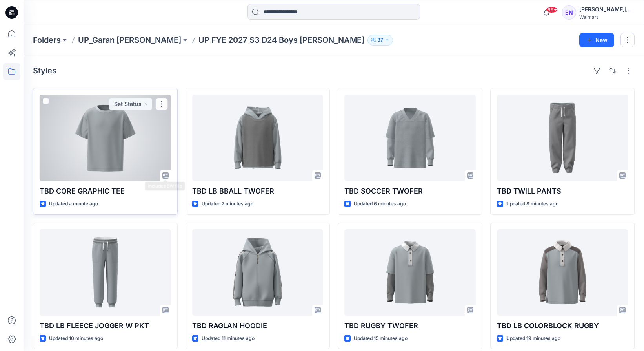
click at [128, 160] on div at bounding box center [105, 138] width 131 height 86
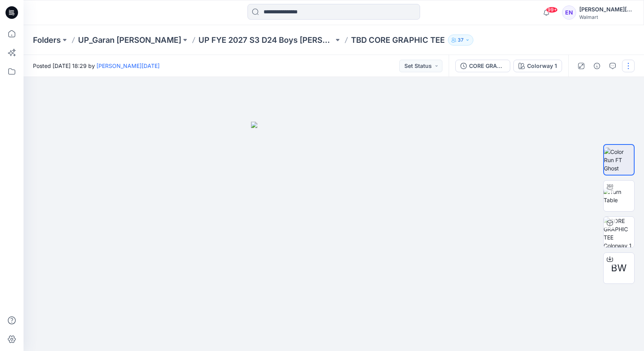
click at [629, 64] on button "button" at bounding box center [628, 66] width 13 height 13
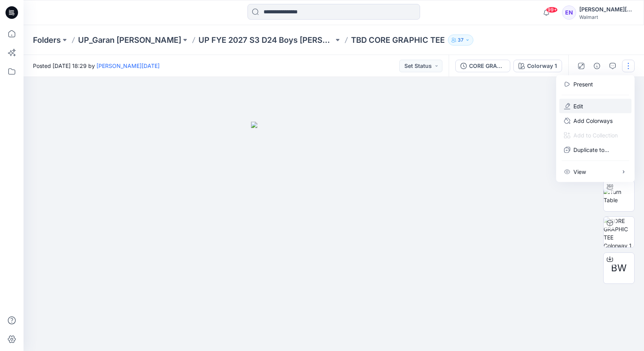
click at [595, 105] on button "Edit" at bounding box center [595, 106] width 72 height 15
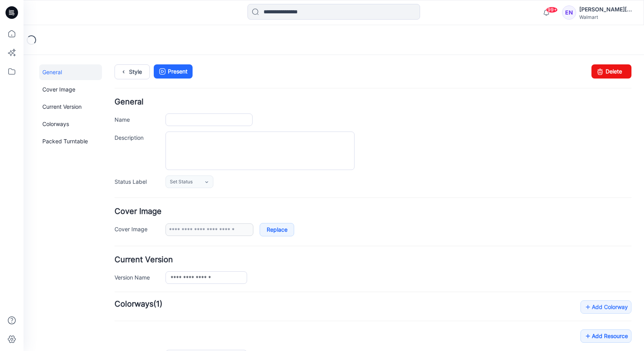
type input "**********"
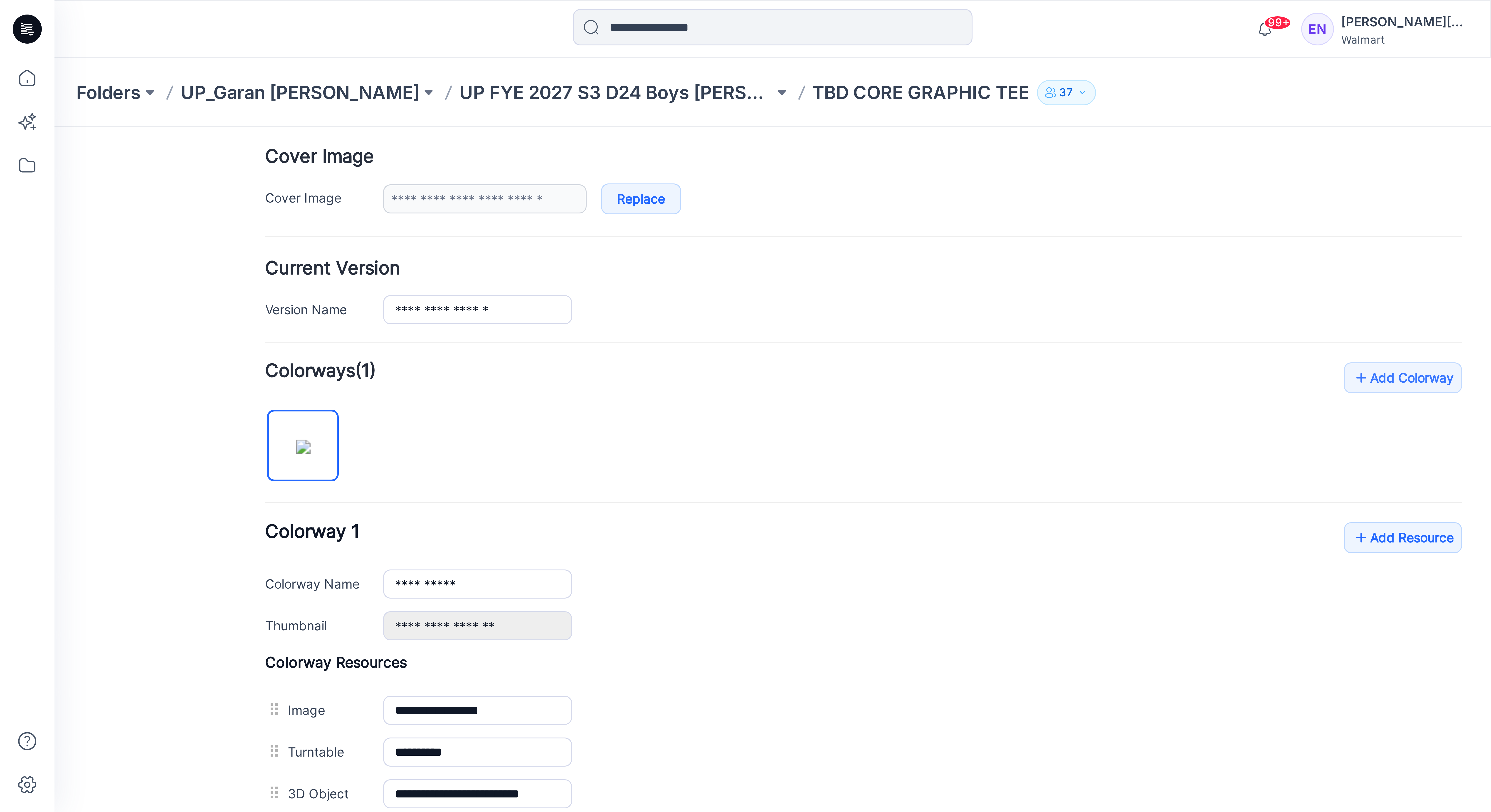
scroll to position [146, 0]
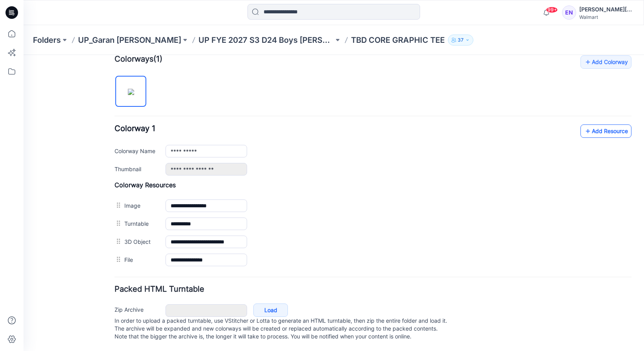
click at [604, 127] on link "Add Resource" at bounding box center [605, 130] width 51 height 13
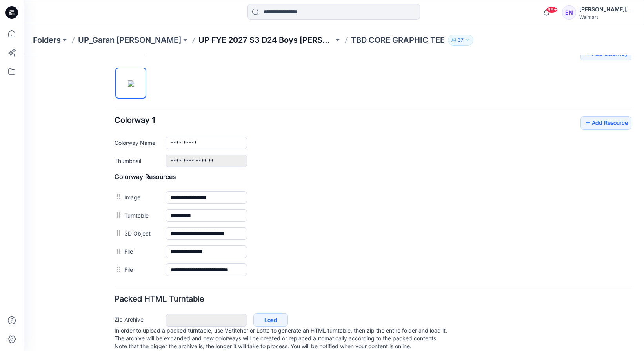
click at [216, 40] on p "UP FYE 2027 S3 D24 Boys [PERSON_NAME]" at bounding box center [265, 40] width 135 height 11
